Goal: Information Seeking & Learning: Learn about a topic

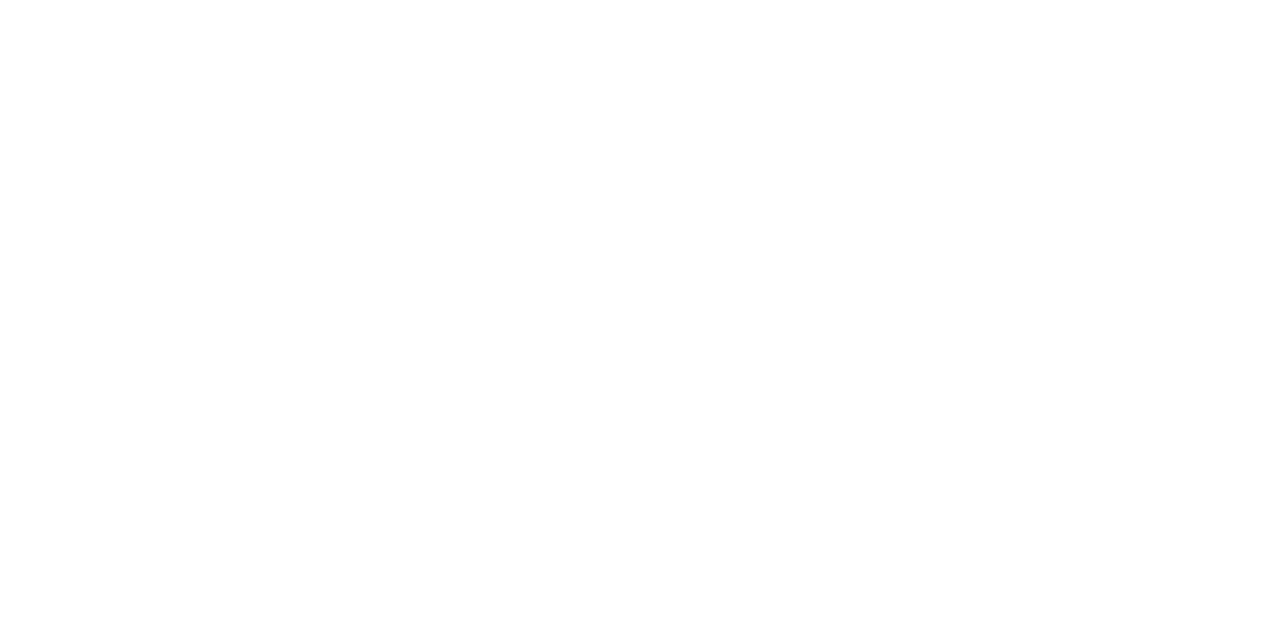
select select "+234"
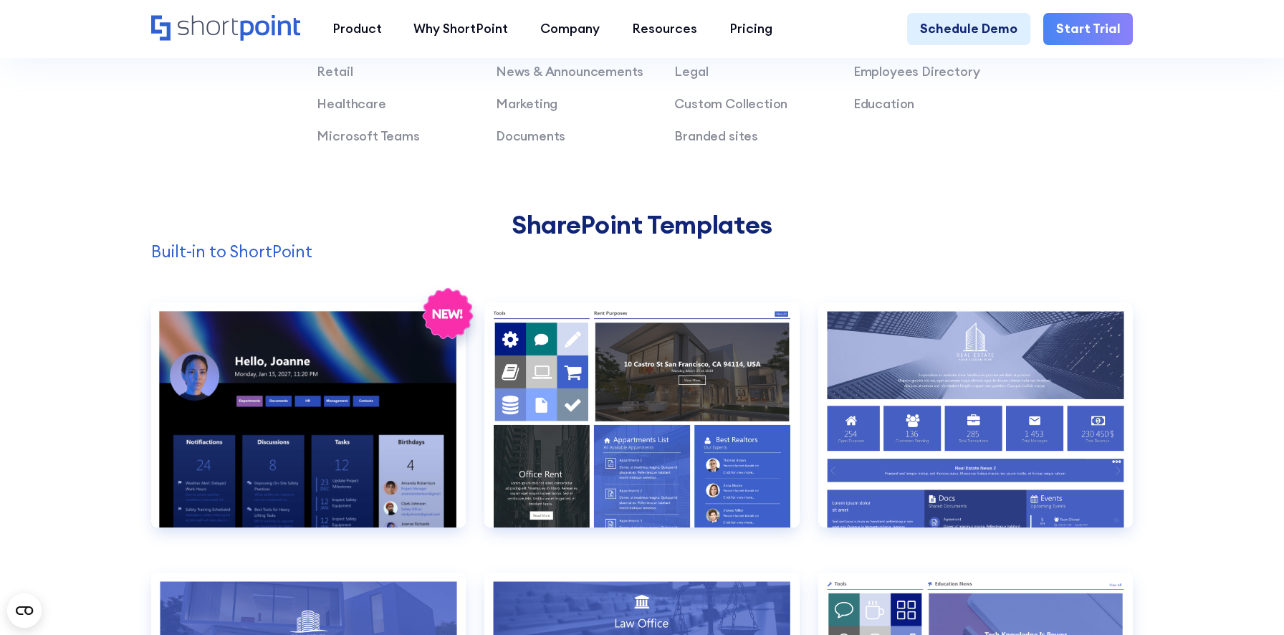
scroll to position [1334, 0]
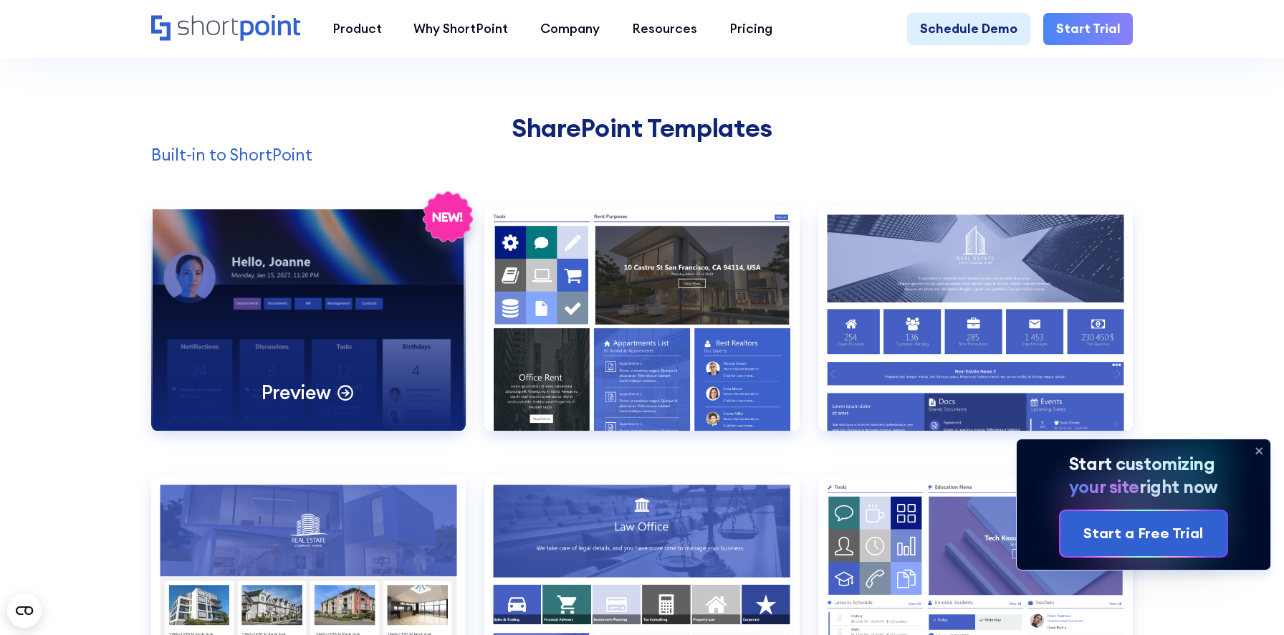
click at [250, 325] on div "Preview" at bounding box center [308, 318] width 315 height 225
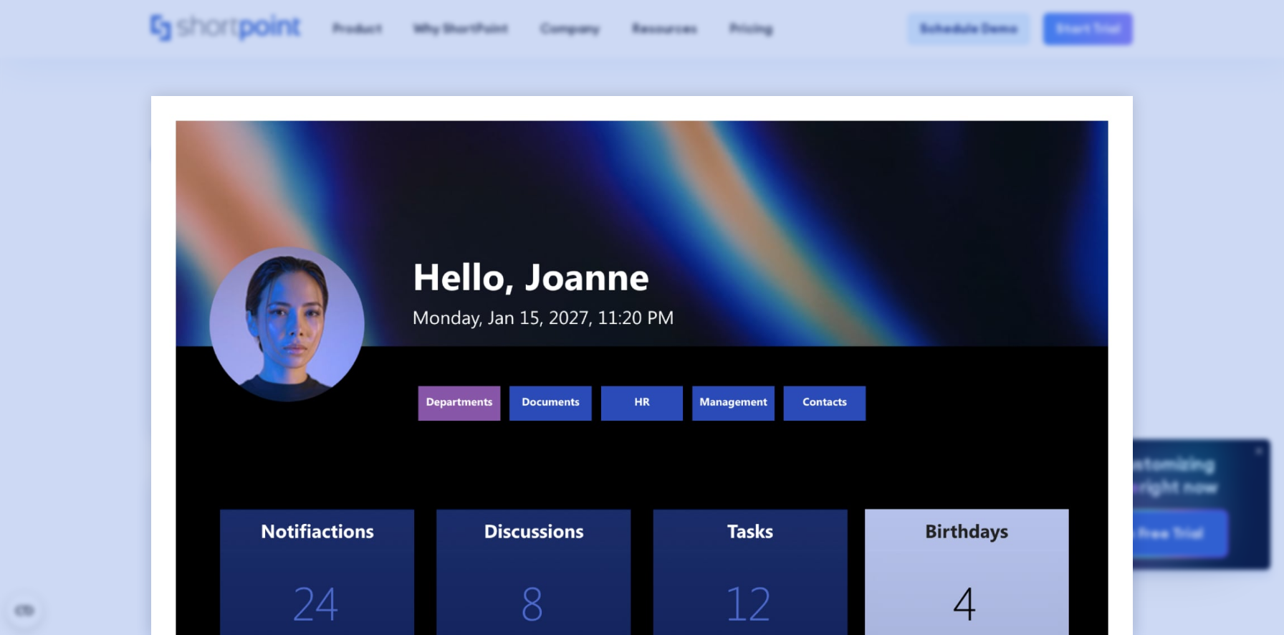
click at [113, 351] on div at bounding box center [642, 317] width 1284 height 635
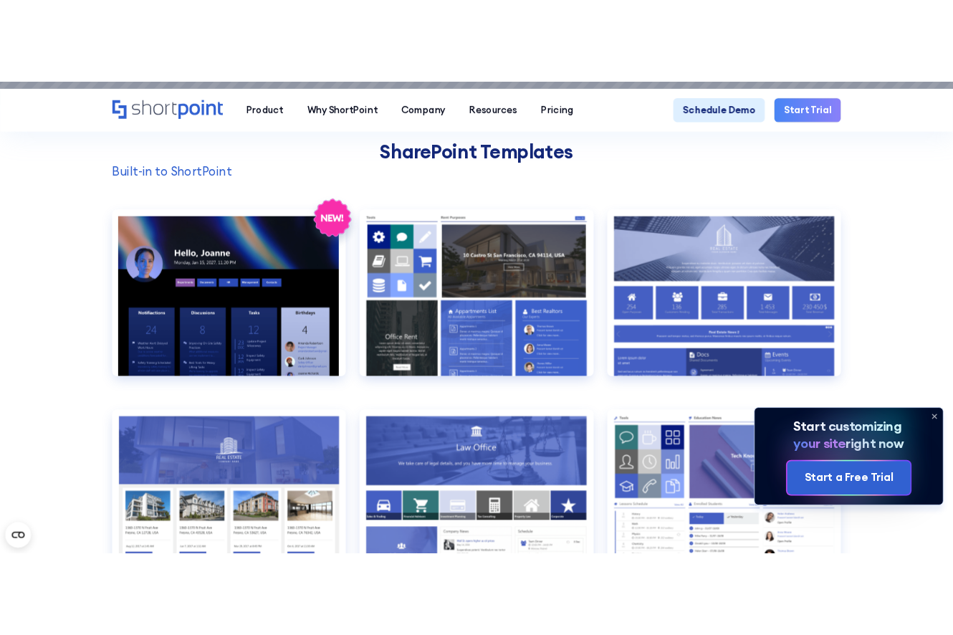
scroll to position [1300, 0]
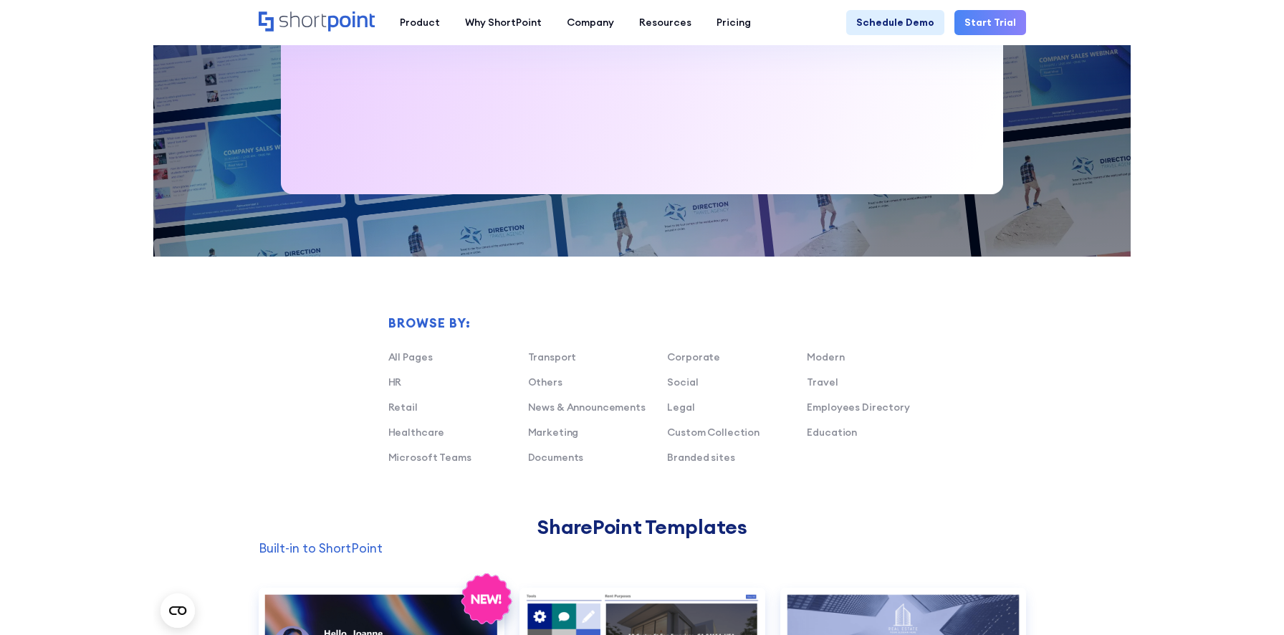
scroll to position [869, 0]
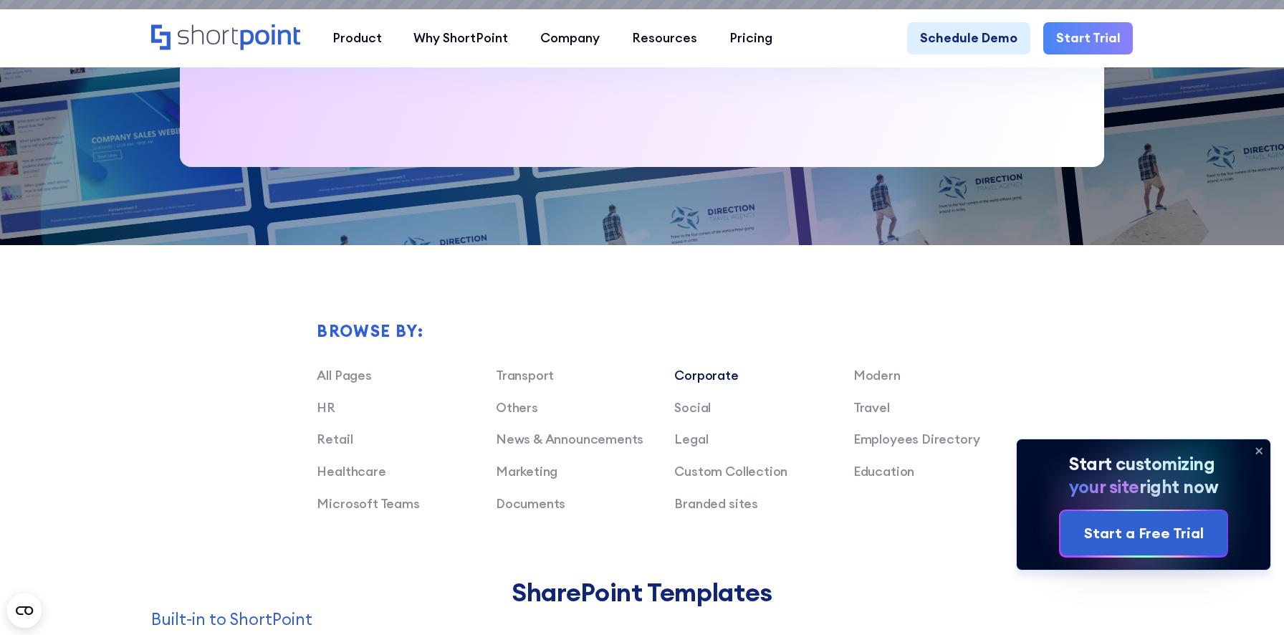
click at [725, 371] on link "Corporate" at bounding box center [706, 375] width 64 height 16
click at [966, 452] on icon at bounding box center [1259, 450] width 23 height 23
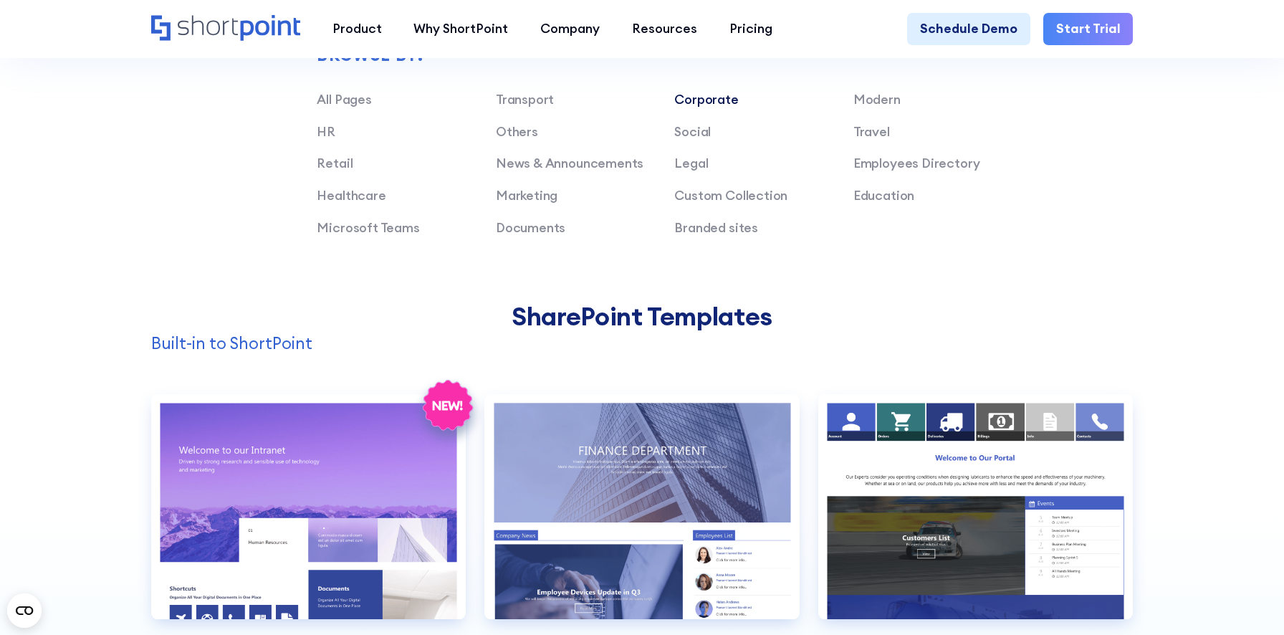
scroll to position [1112, 0]
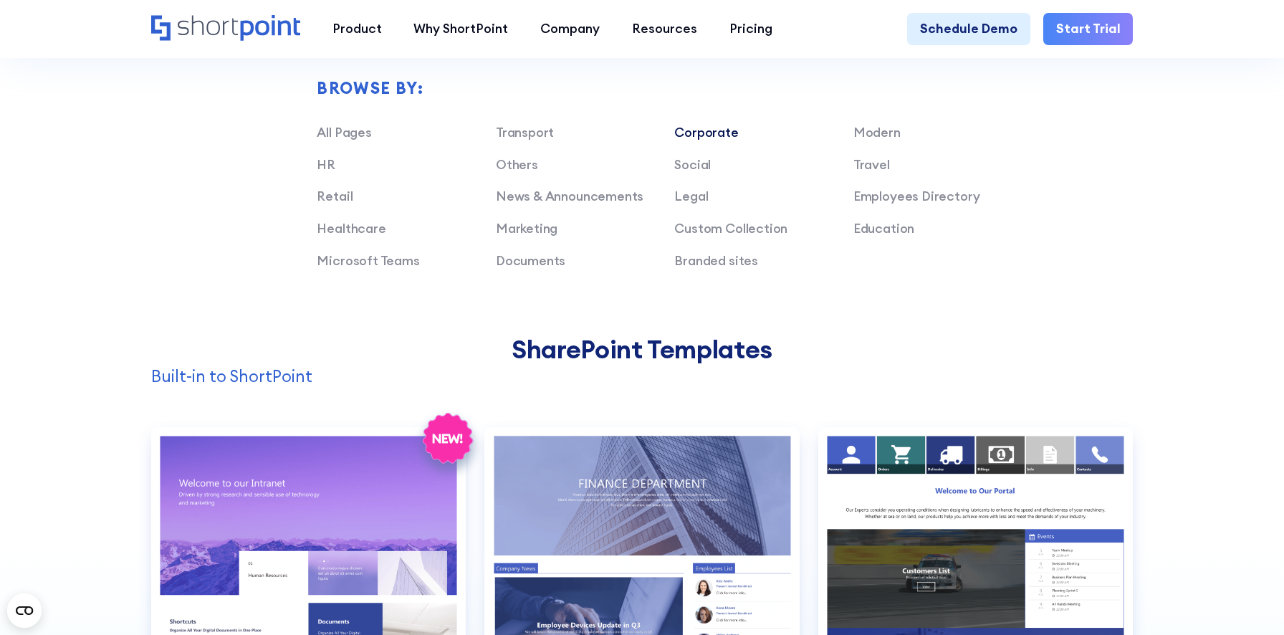
click at [725, 131] on link "Corporate" at bounding box center [706, 132] width 64 height 16
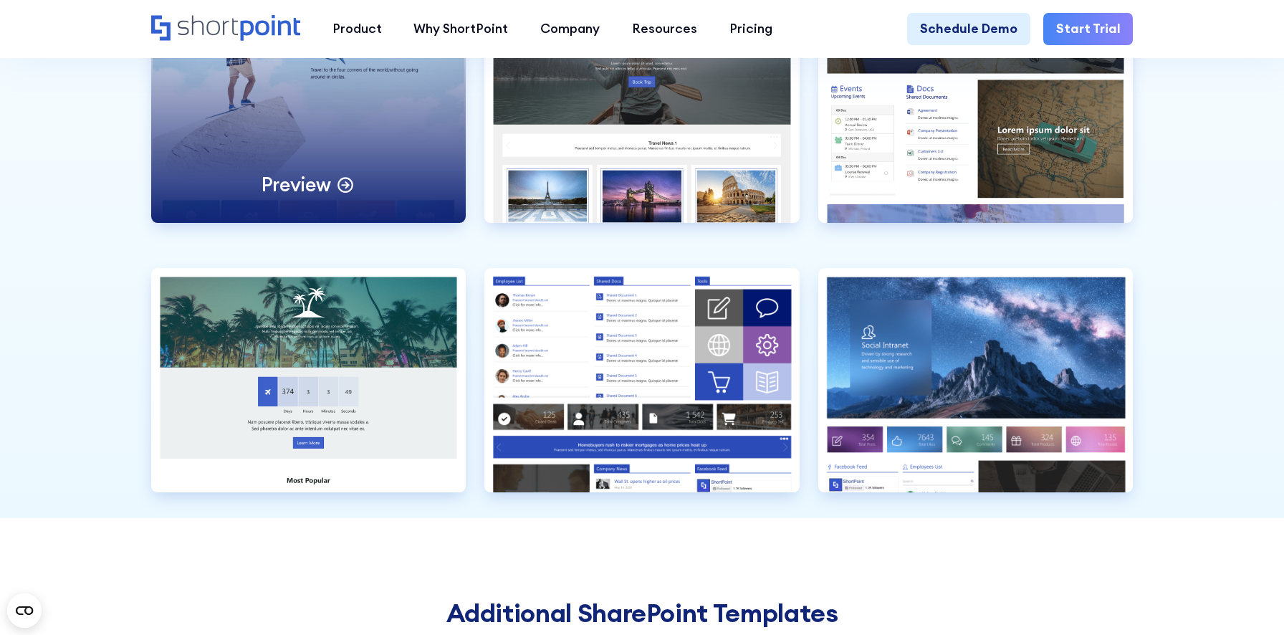
scroll to position [4301, 0]
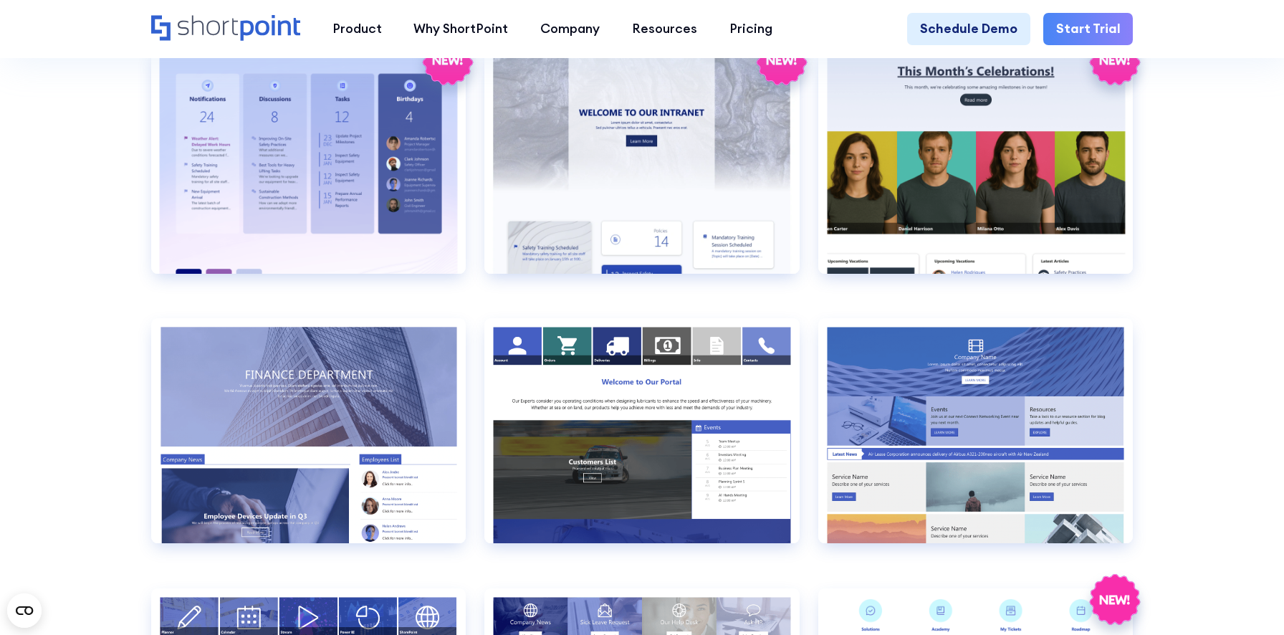
scroll to position [2504, 0]
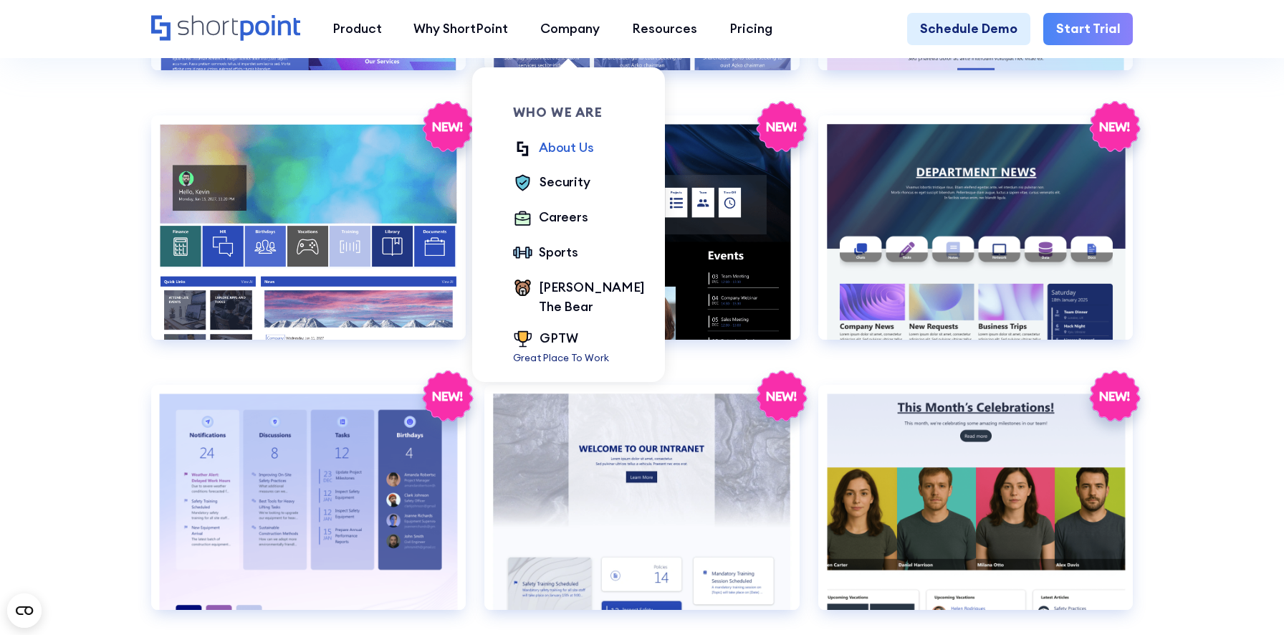
click at [561, 145] on div "About Us" at bounding box center [566, 147] width 55 height 19
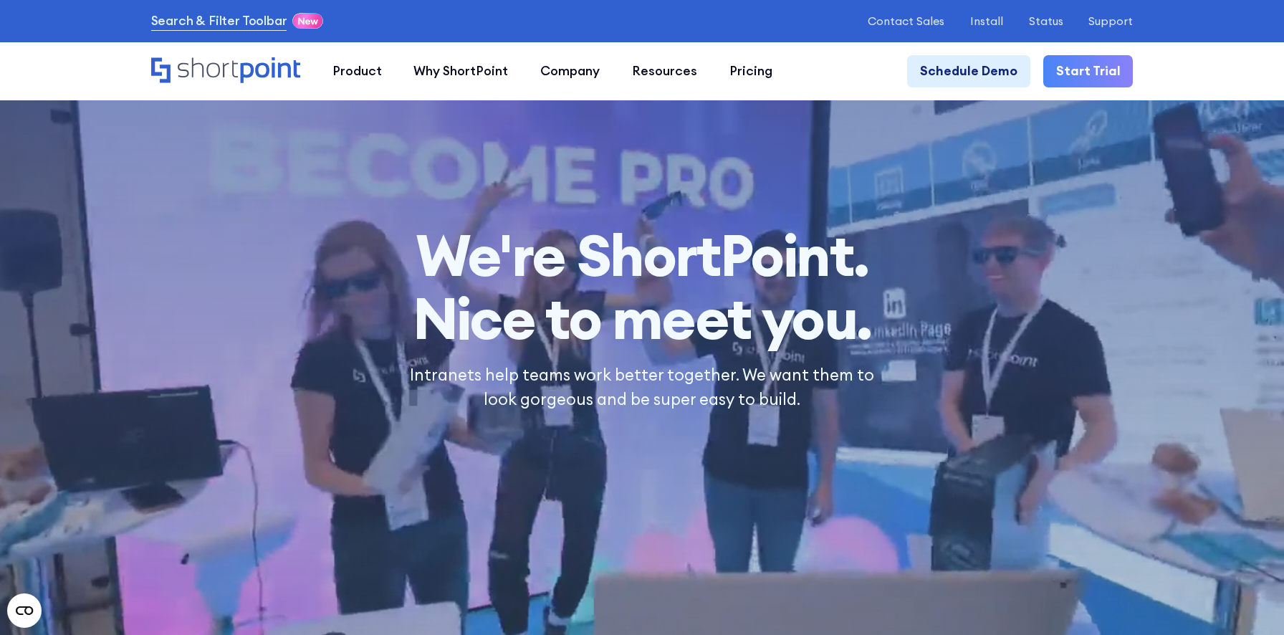
click at [345, 171] on div at bounding box center [642, 317] width 1284 height 635
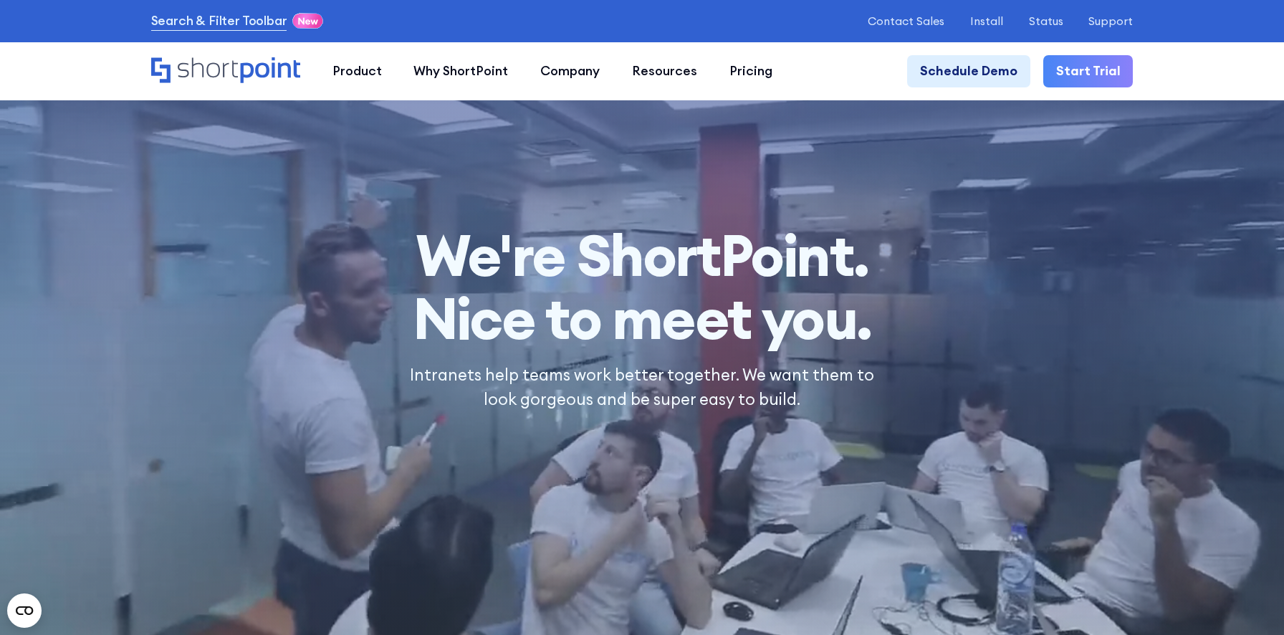
scroll to position [5162, 0]
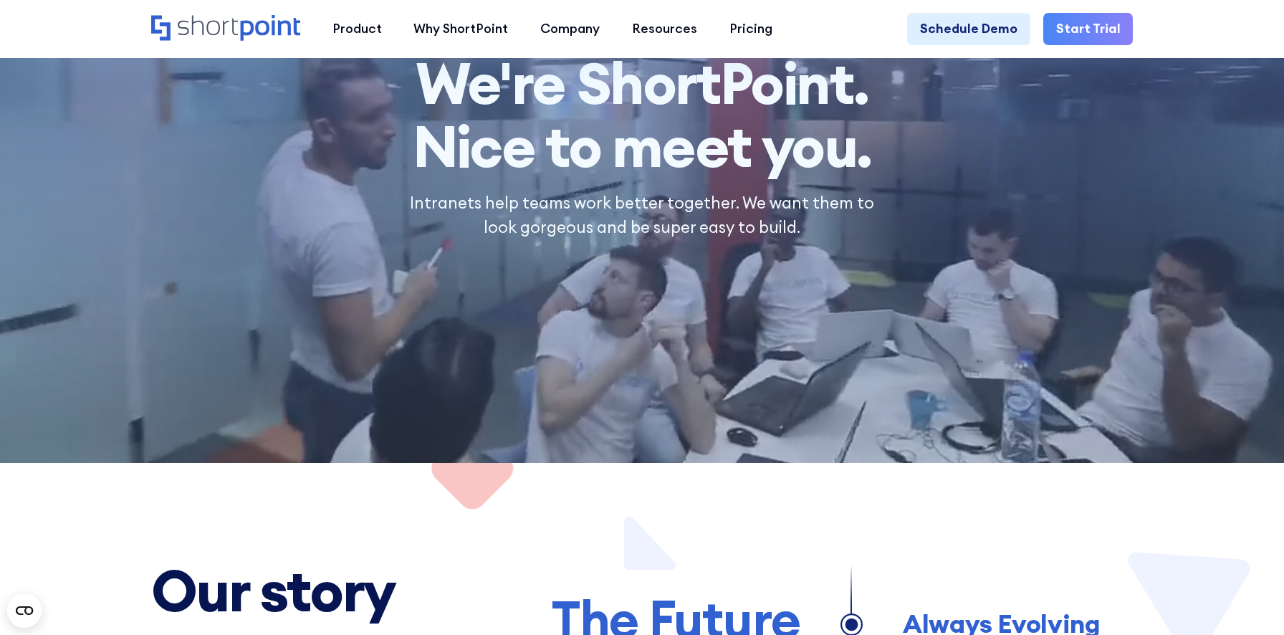
scroll to position [0, 0]
